Goal: Find specific page/section: Find specific page/section

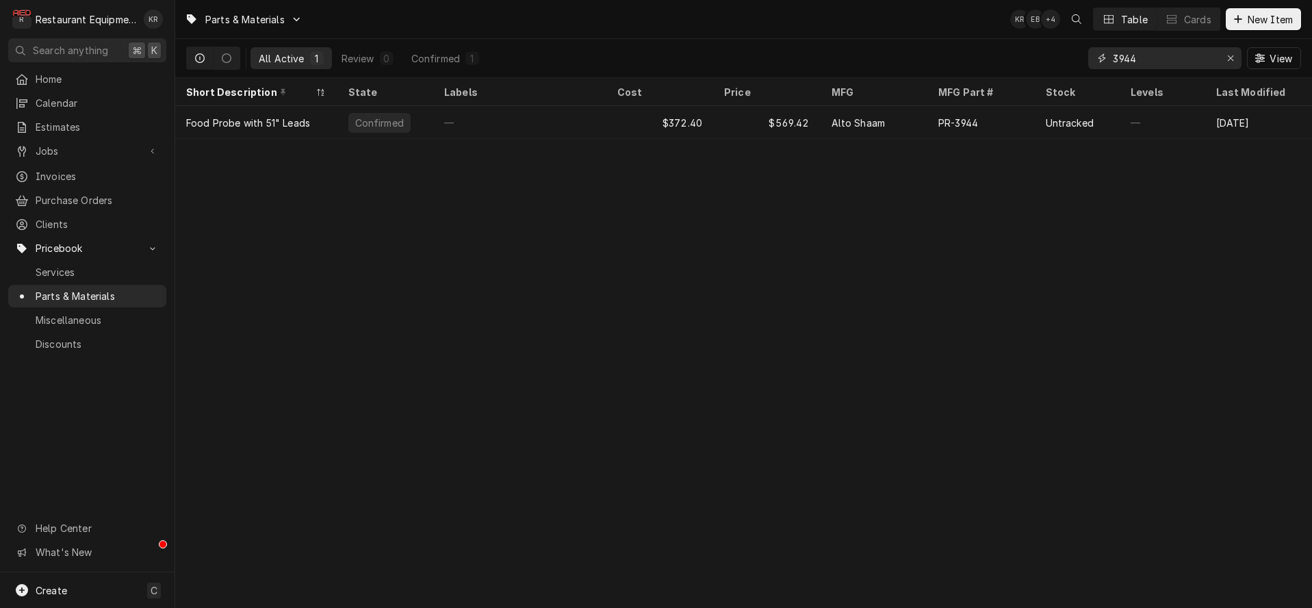
drag, startPoint x: 1231, startPoint y: 60, endPoint x: 1241, endPoint y: 54, distance: 11.0
click at [1233, 59] on icon "Erase input" at bounding box center [1231, 58] width 8 height 10
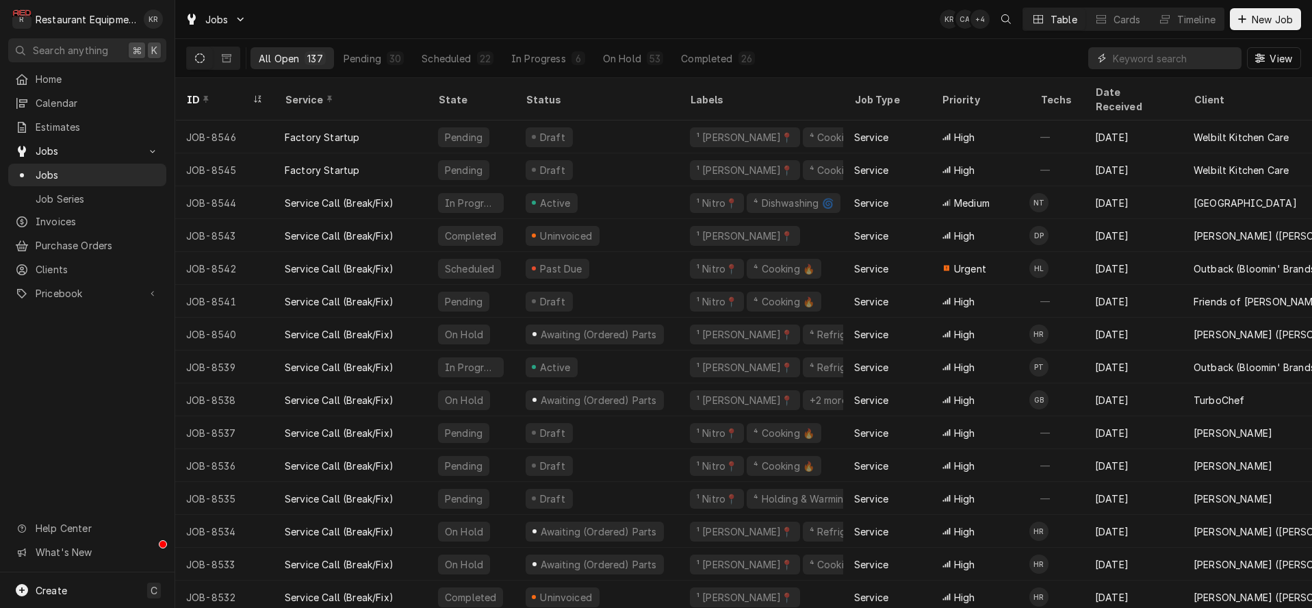
click at [1167, 58] on input "Dynamic Content Wrapper" at bounding box center [1174, 58] width 122 height 22
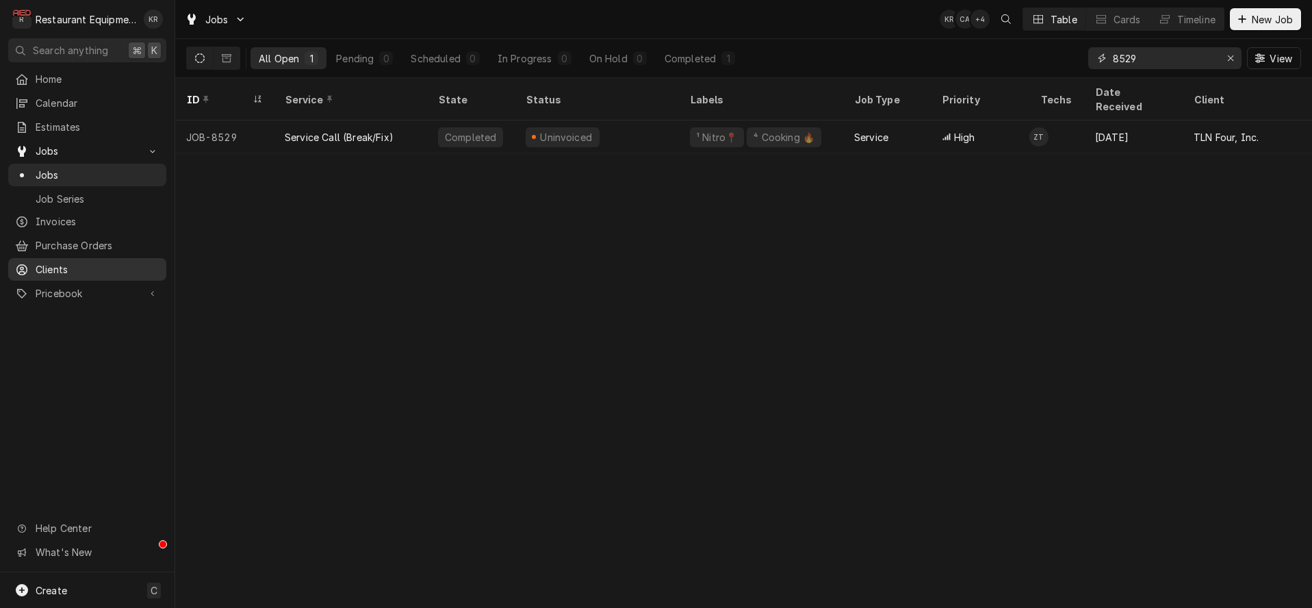
type input "8529"
click at [1225, 58] on div "Erase input" at bounding box center [1231, 58] width 14 height 14
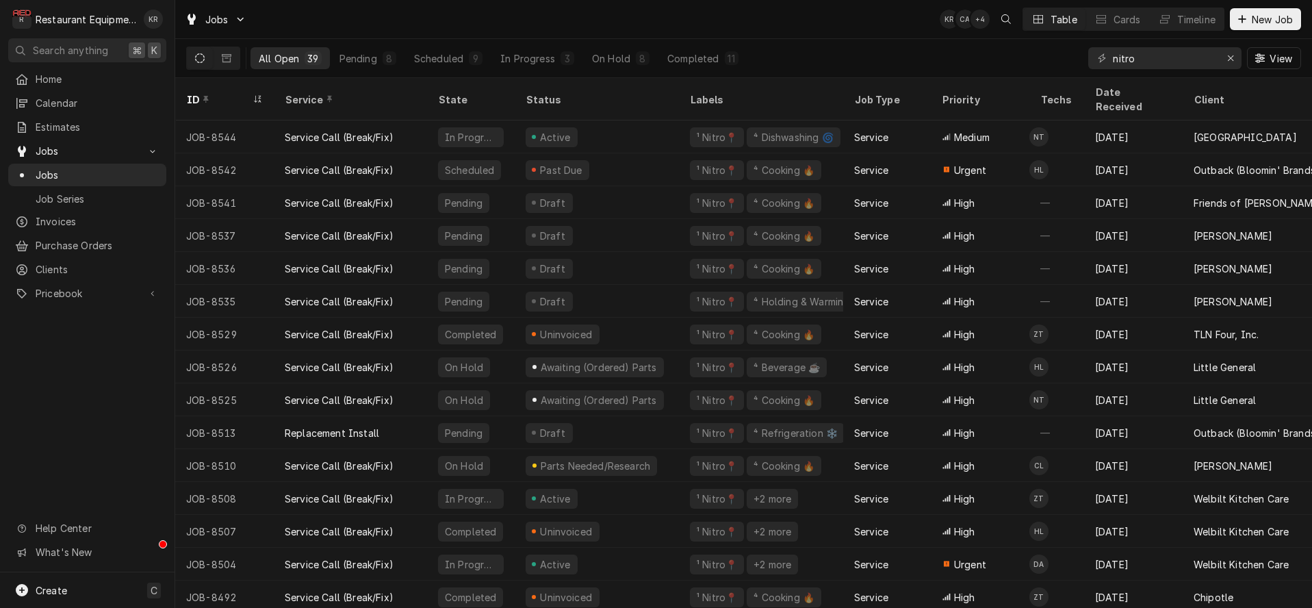
scroll to position [0, 19]
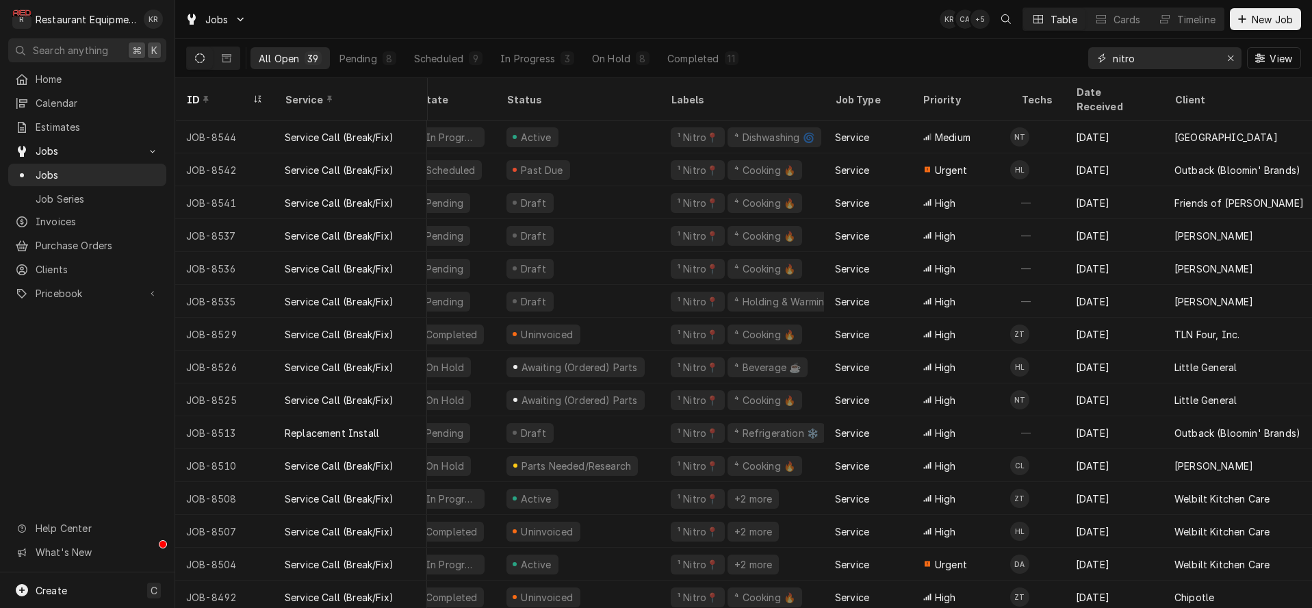
click at [1113, 59] on input "nitro" at bounding box center [1164, 58] width 103 height 22
click at [1113, 53] on input "nitro" at bounding box center [1164, 58] width 103 height 22
drag, startPoint x: 1132, startPoint y: 55, endPoint x: 1099, endPoint y: 55, distance: 33.5
click at [1113, 55] on input "nitro" at bounding box center [1164, 58] width 103 height 22
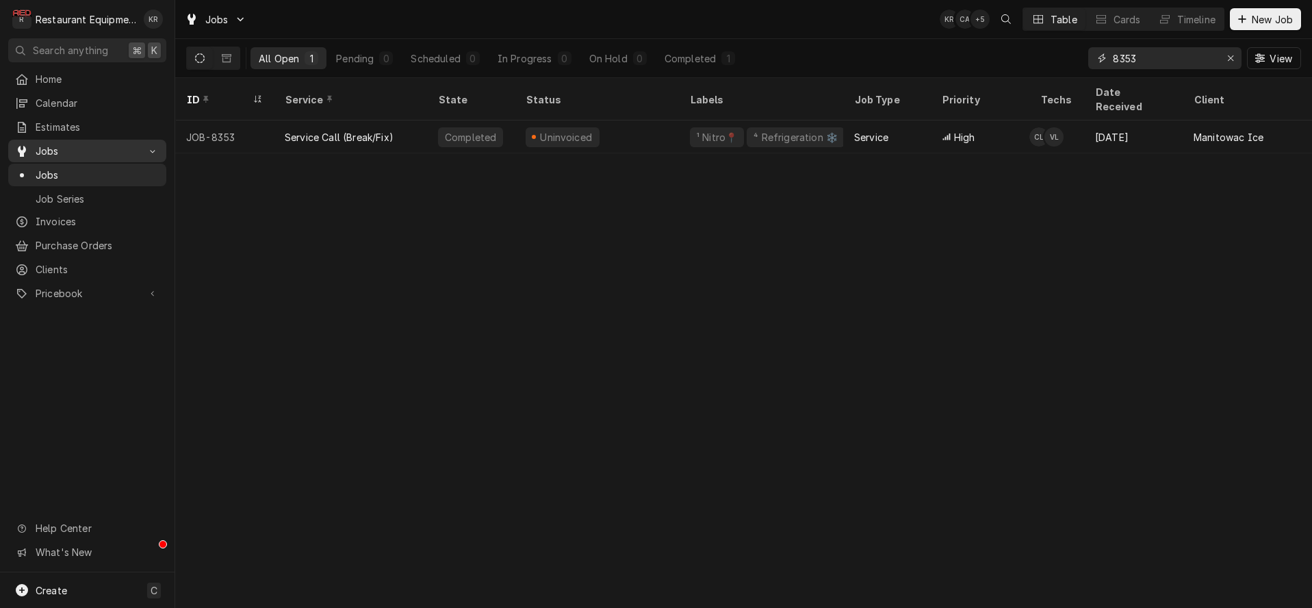
type input "8353"
click at [1229, 58] on icon "Erase input" at bounding box center [1231, 58] width 8 height 10
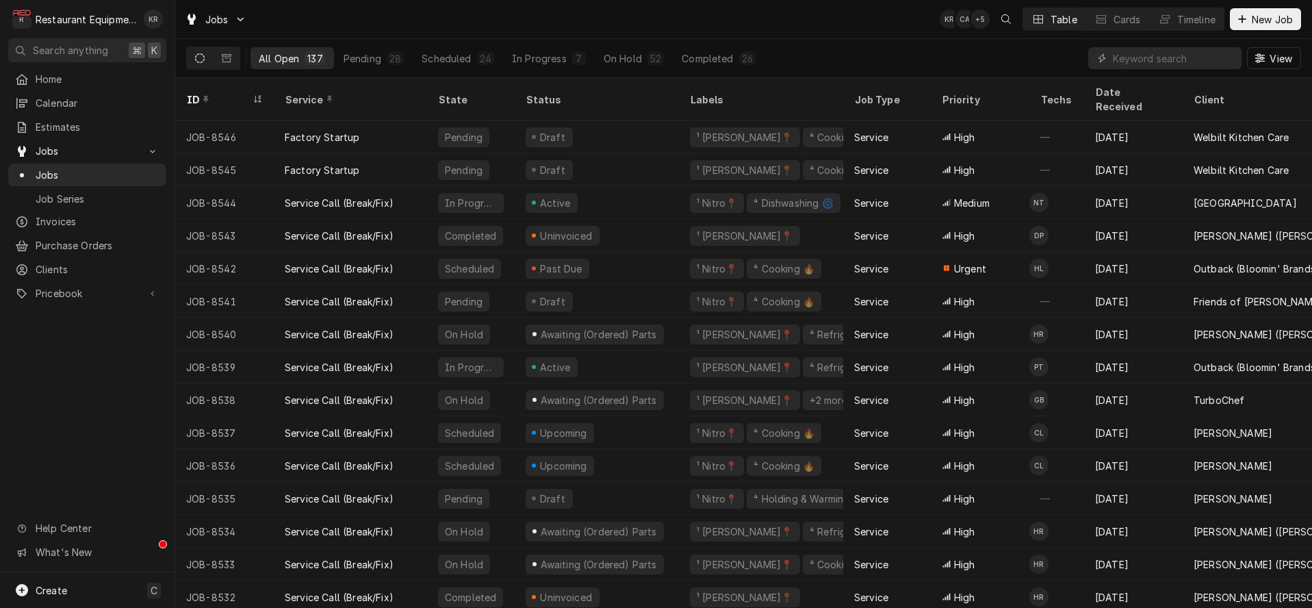
click at [537, 39] on div "All Open 137 Pending 28 Scheduled 24 In Progress 7 On Hold 52 Completed 26" at bounding box center [507, 58] width 513 height 38
